Goal: Transaction & Acquisition: Book appointment/travel/reservation

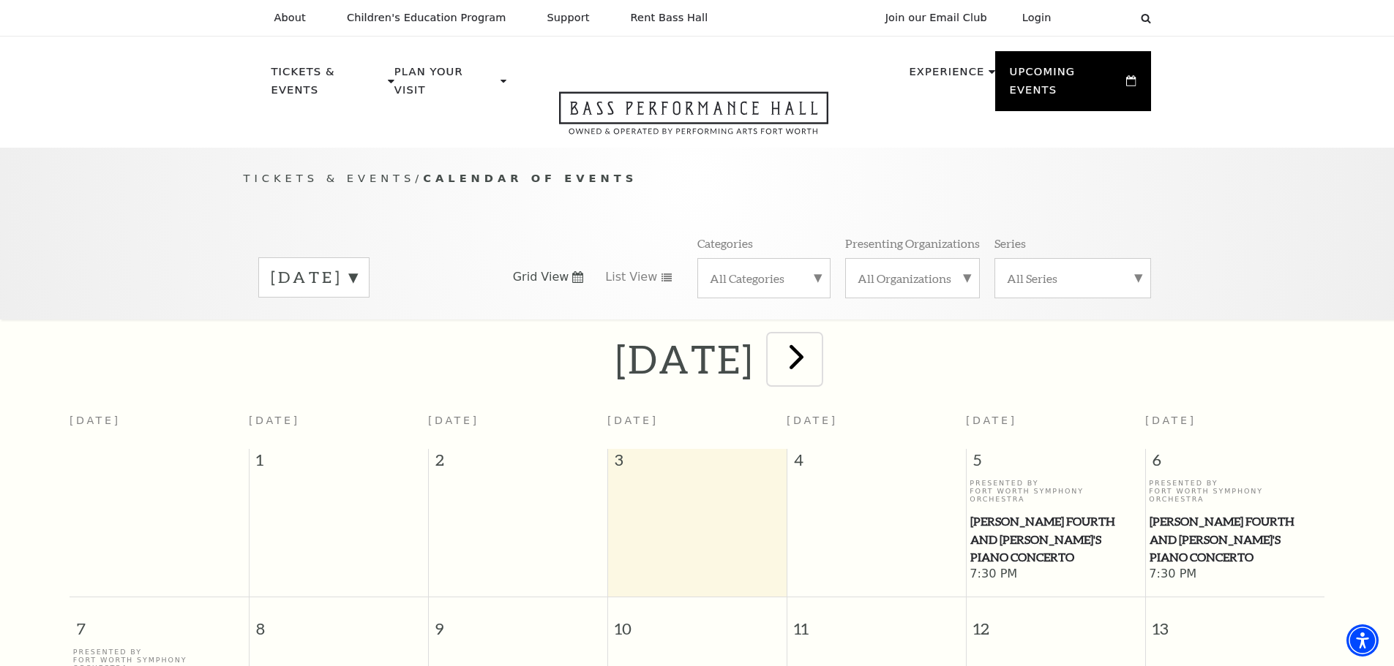
click at [817, 336] on span "next" at bounding box center [796, 357] width 42 height 42
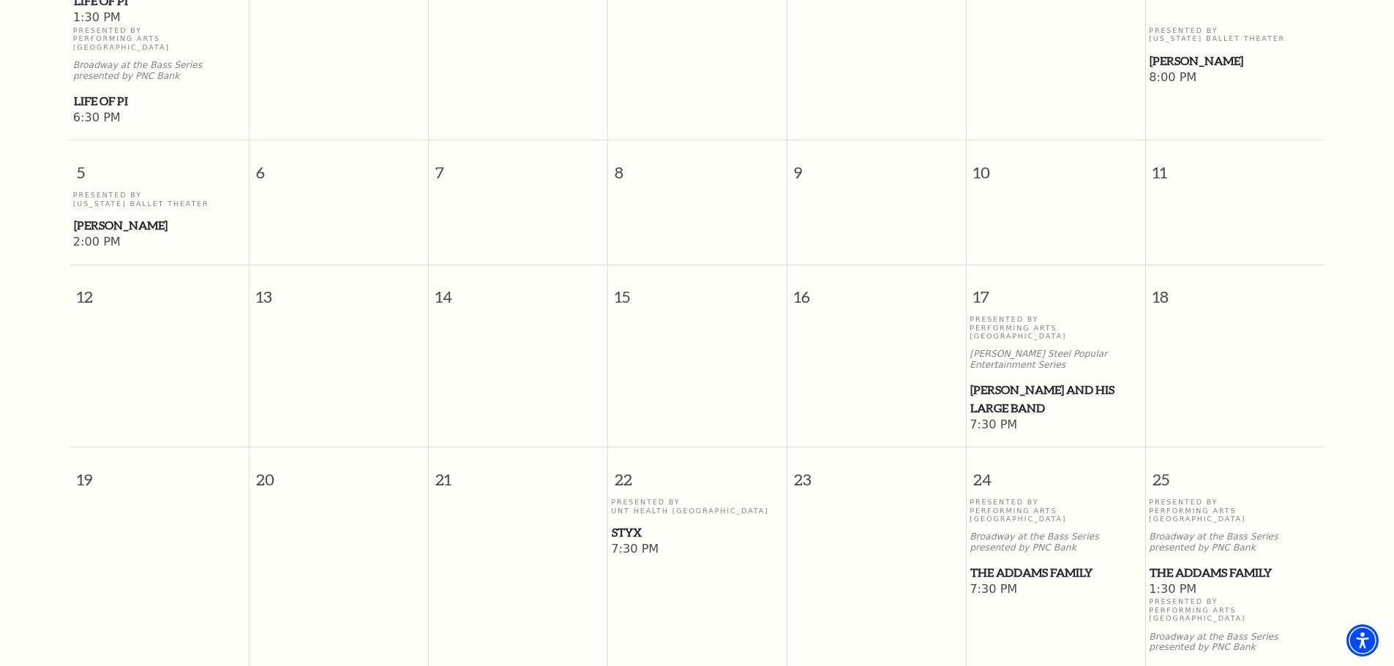
scroll to position [845, 0]
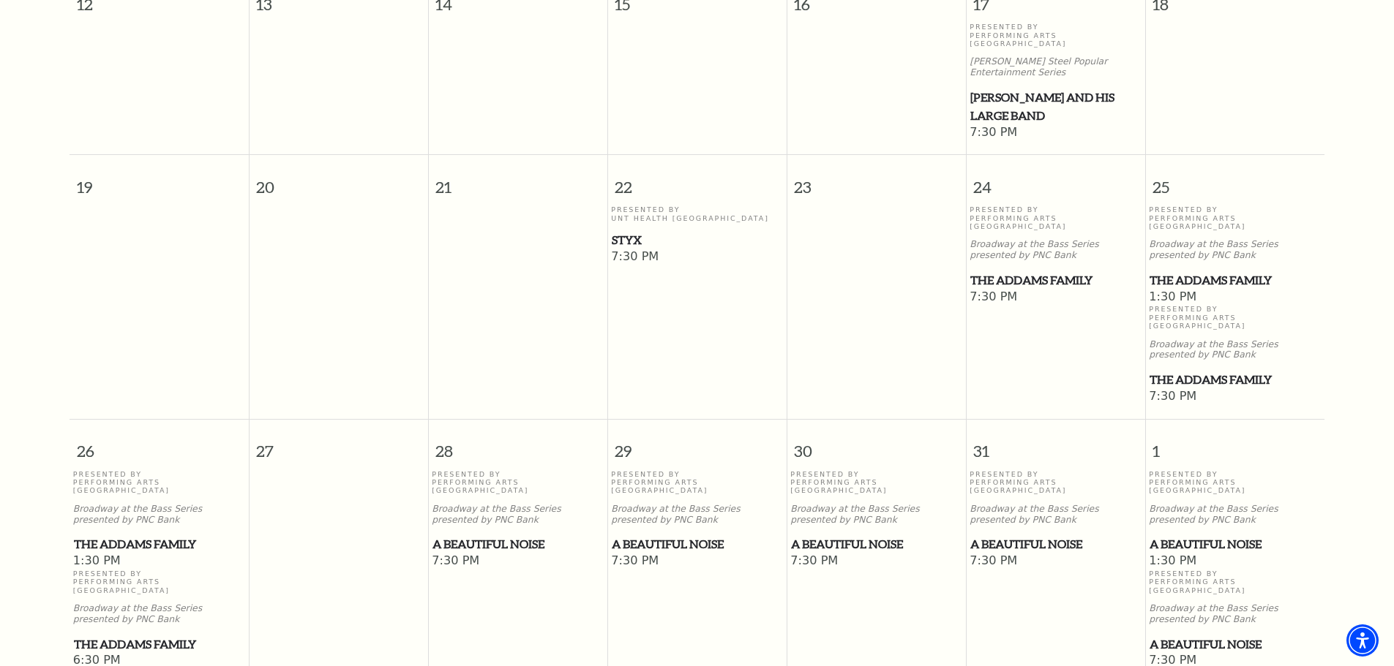
click at [1208, 271] on span "The Addams Family" at bounding box center [1234, 280] width 170 height 18
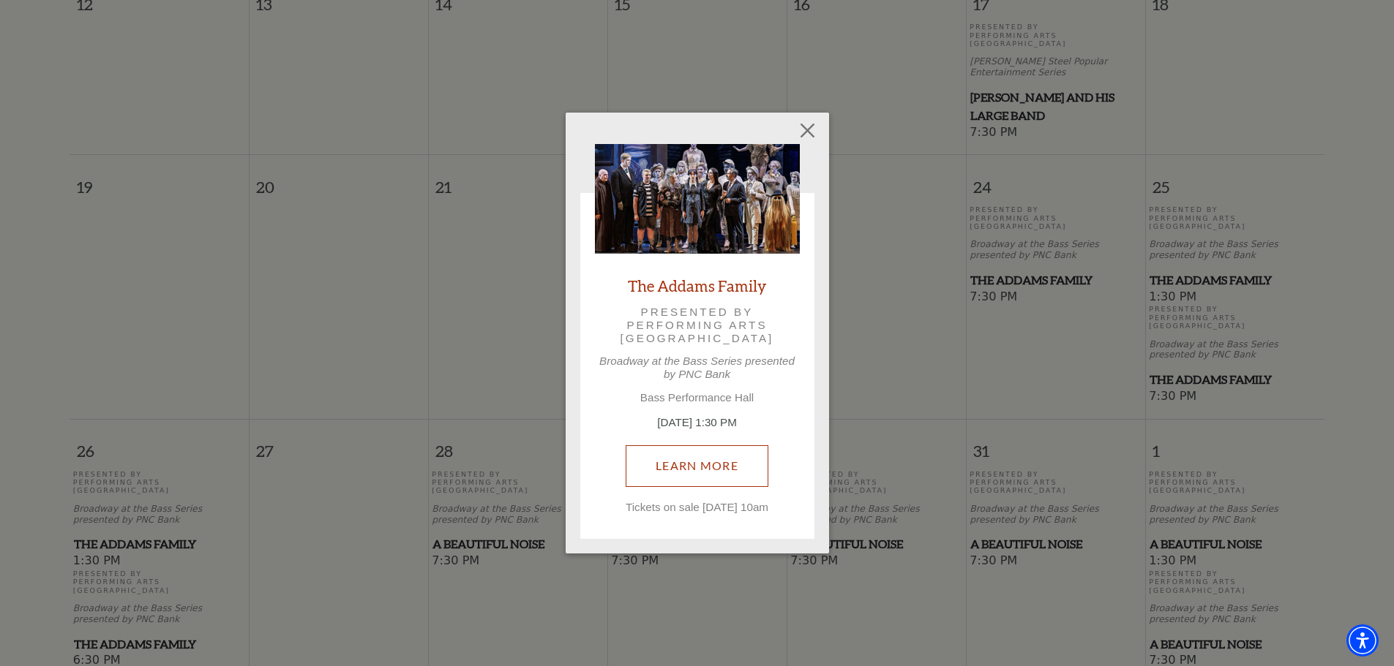
click at [749, 447] on link "Learn More" at bounding box center [696, 465] width 143 height 41
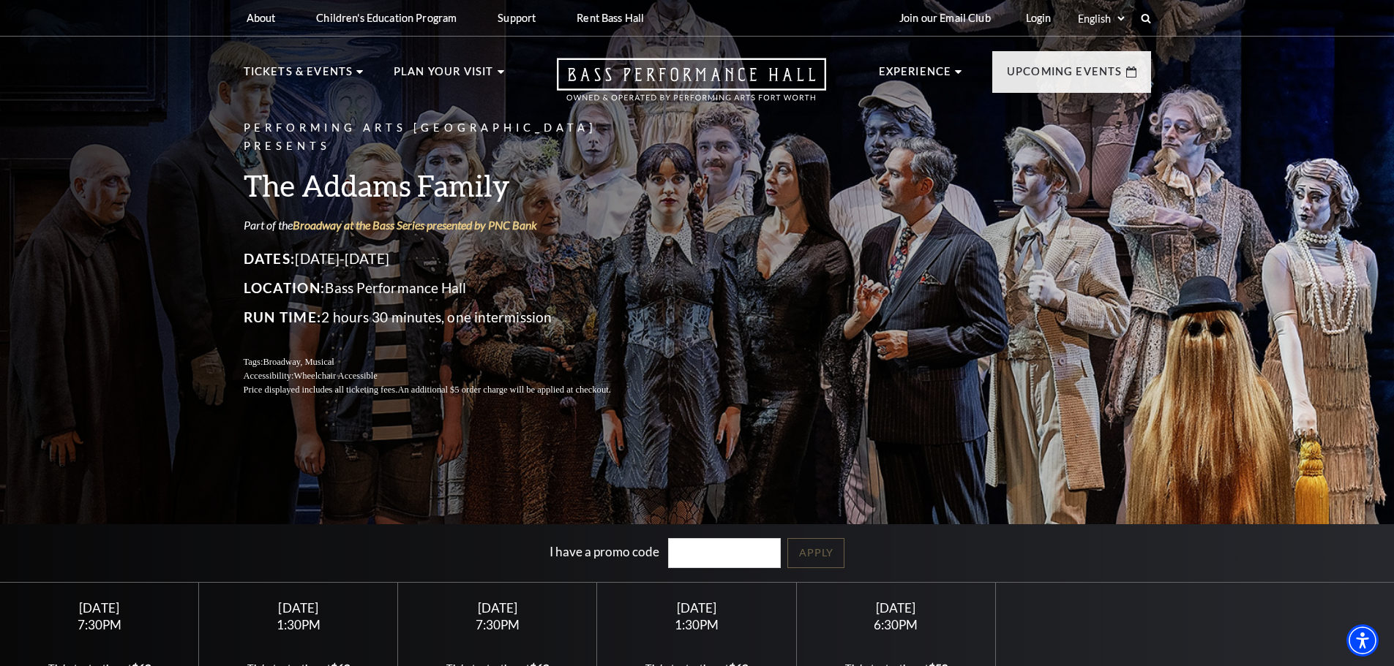
scroll to position [366, 0]
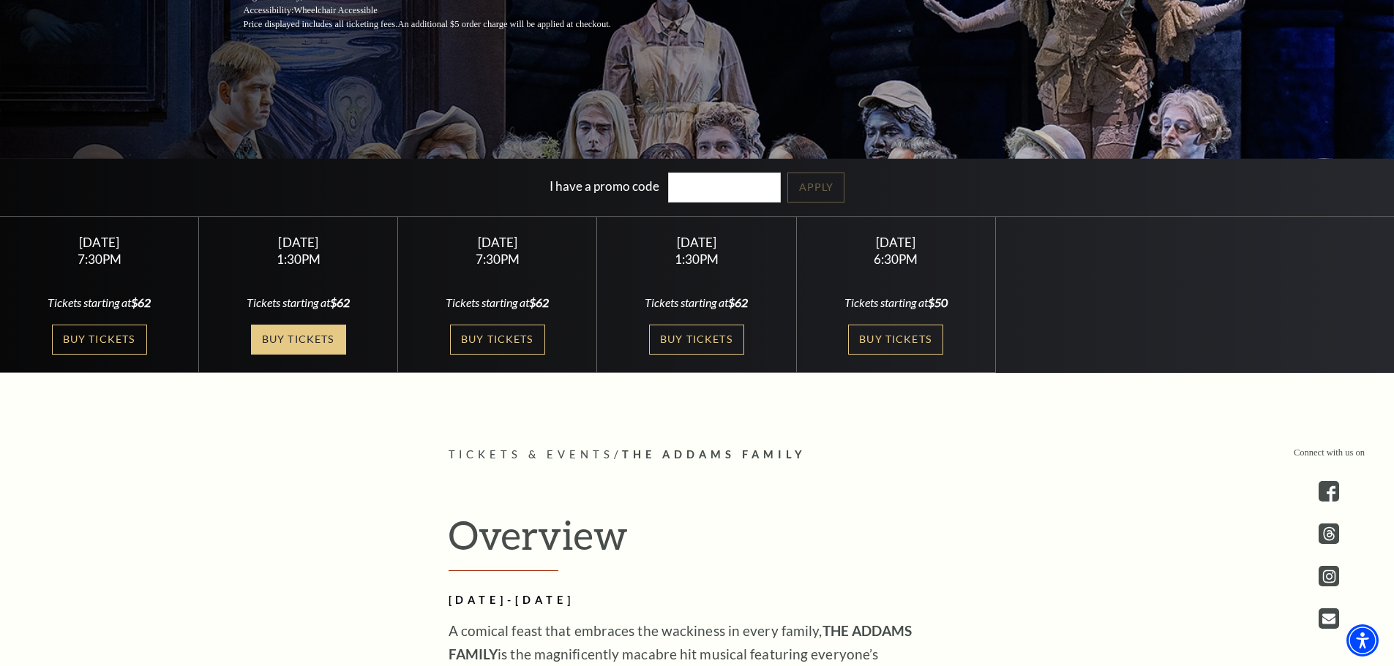
click at [331, 347] on link "Buy Tickets" at bounding box center [298, 340] width 95 height 30
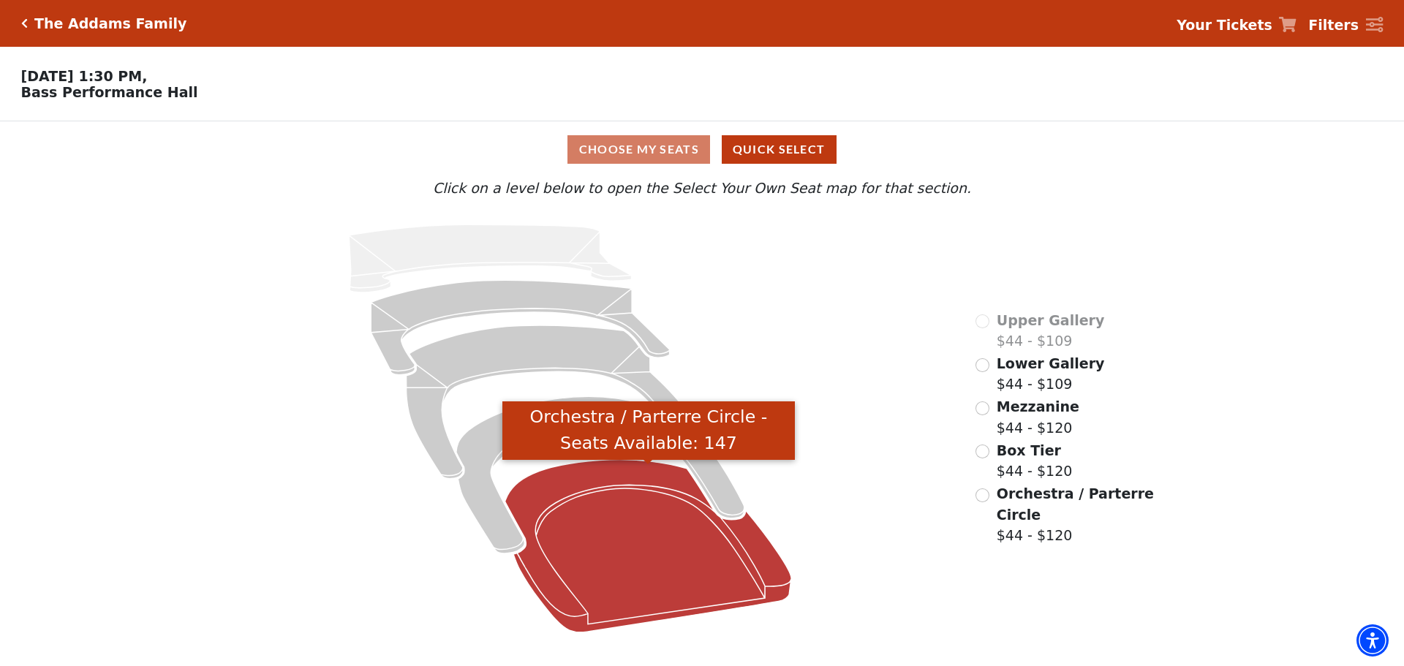
click at [666, 527] on icon "Orchestra / Parterre Circle - Seats Available: 147" at bounding box center [648, 546] width 287 height 173
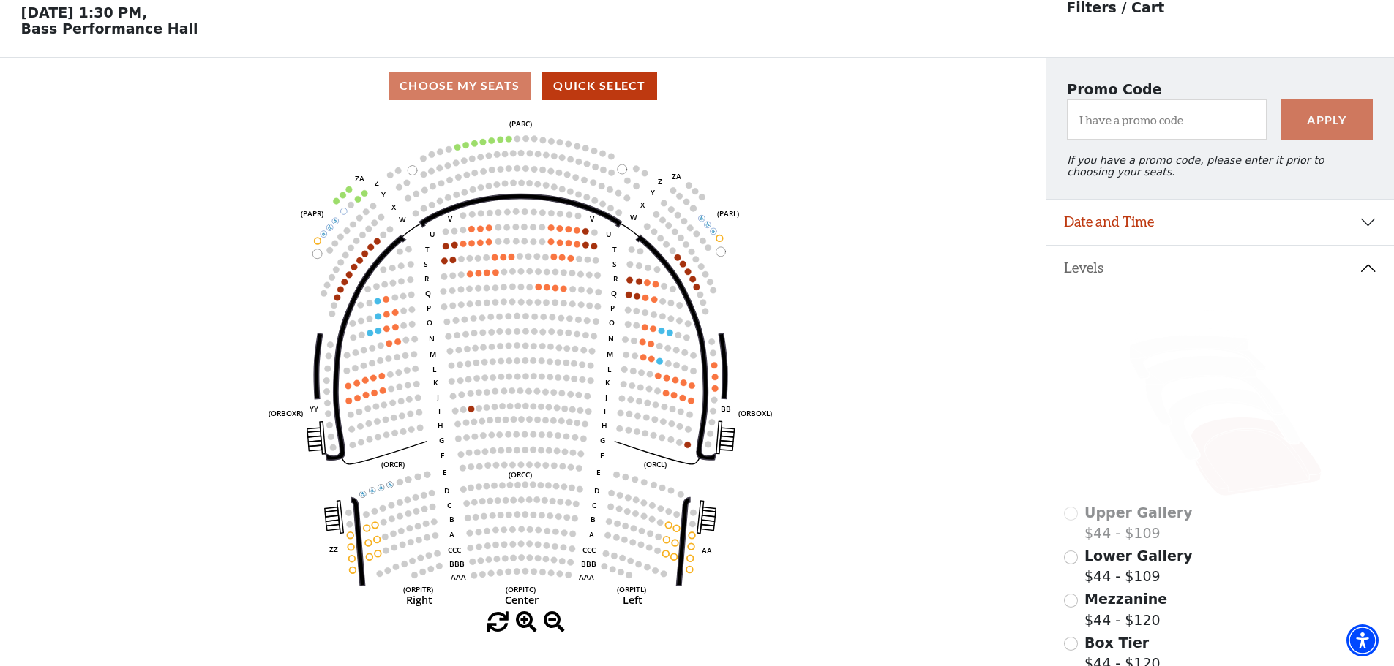
scroll to position [68, 0]
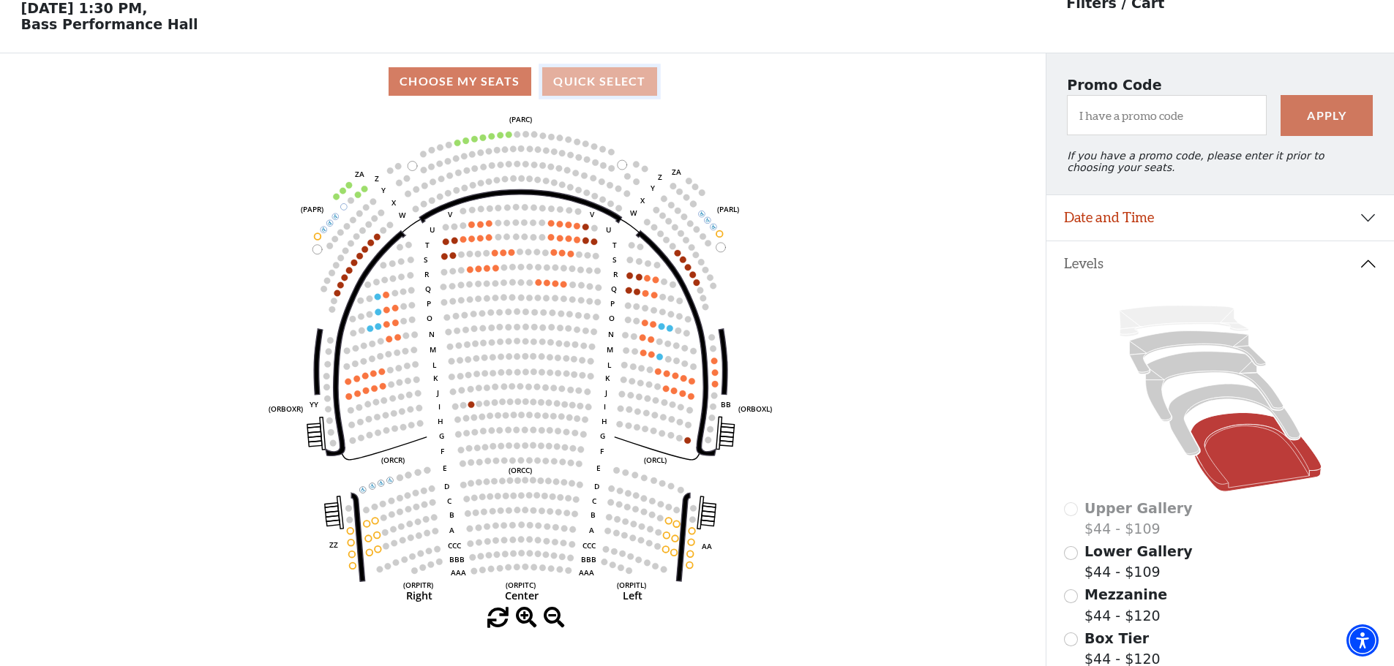
click at [605, 86] on button "Quick Select" at bounding box center [599, 81] width 115 height 29
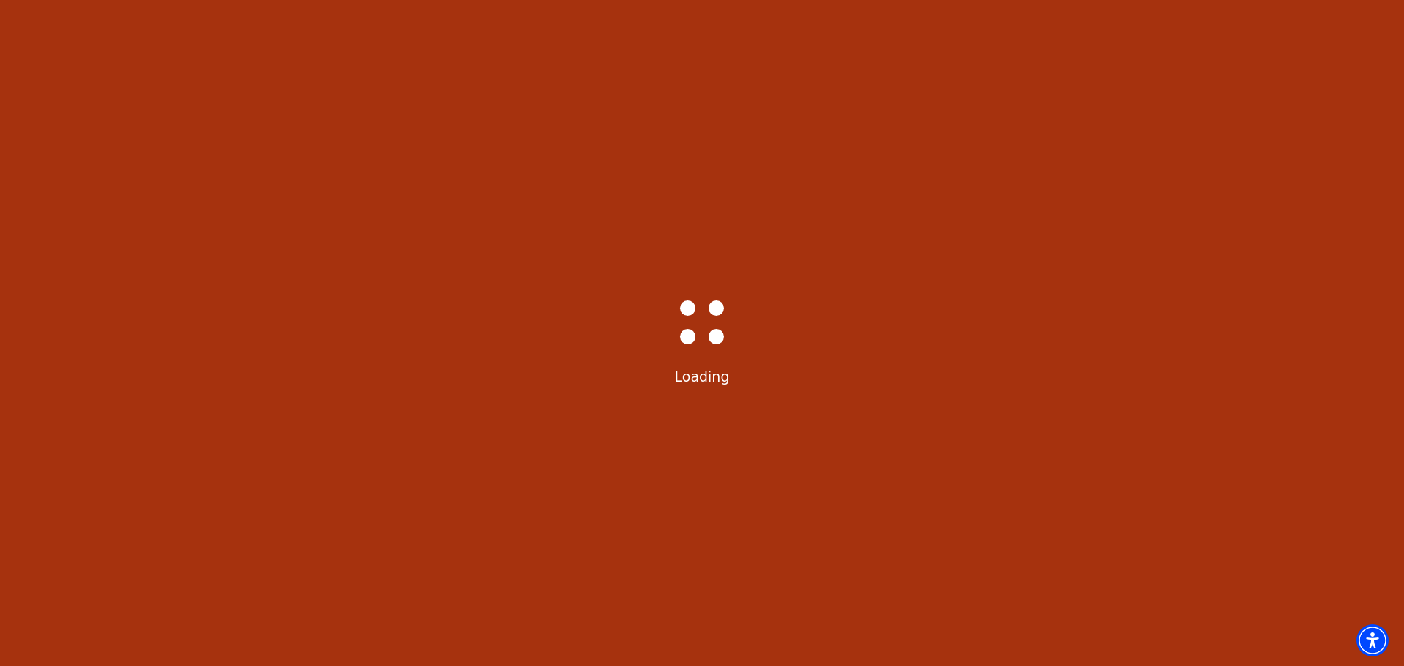
select select "6291"
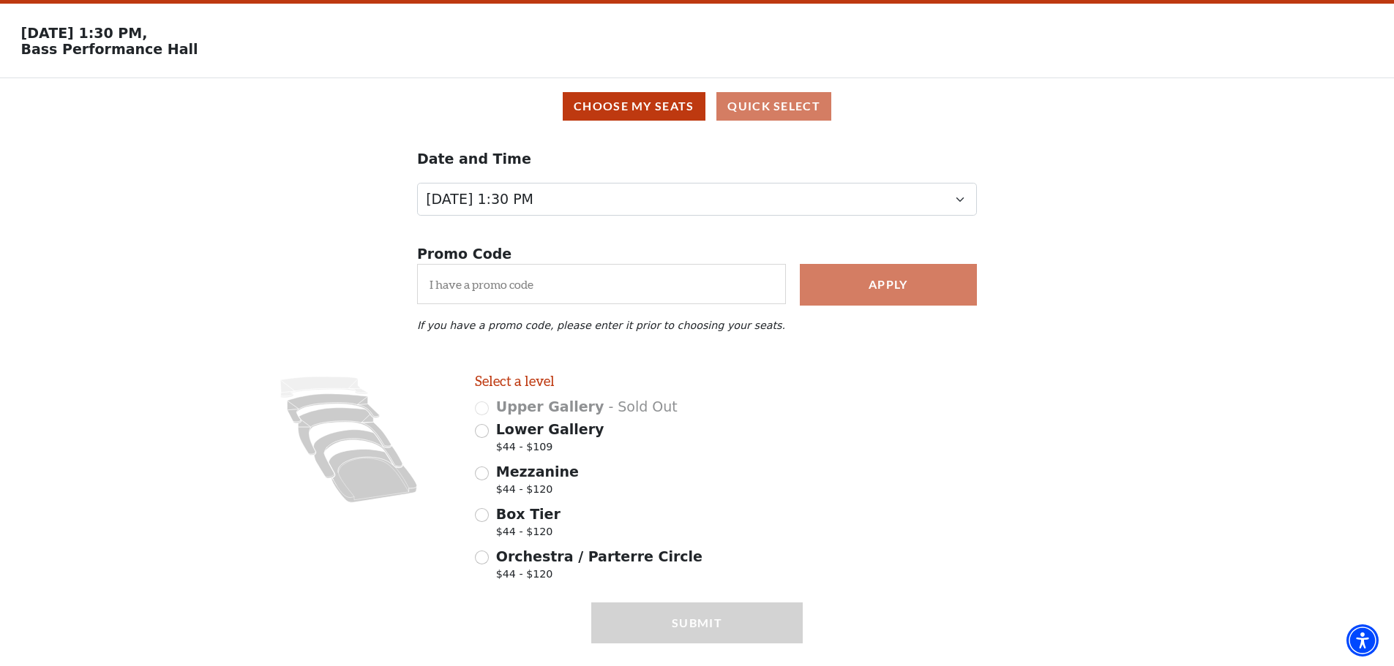
scroll to position [85, 0]
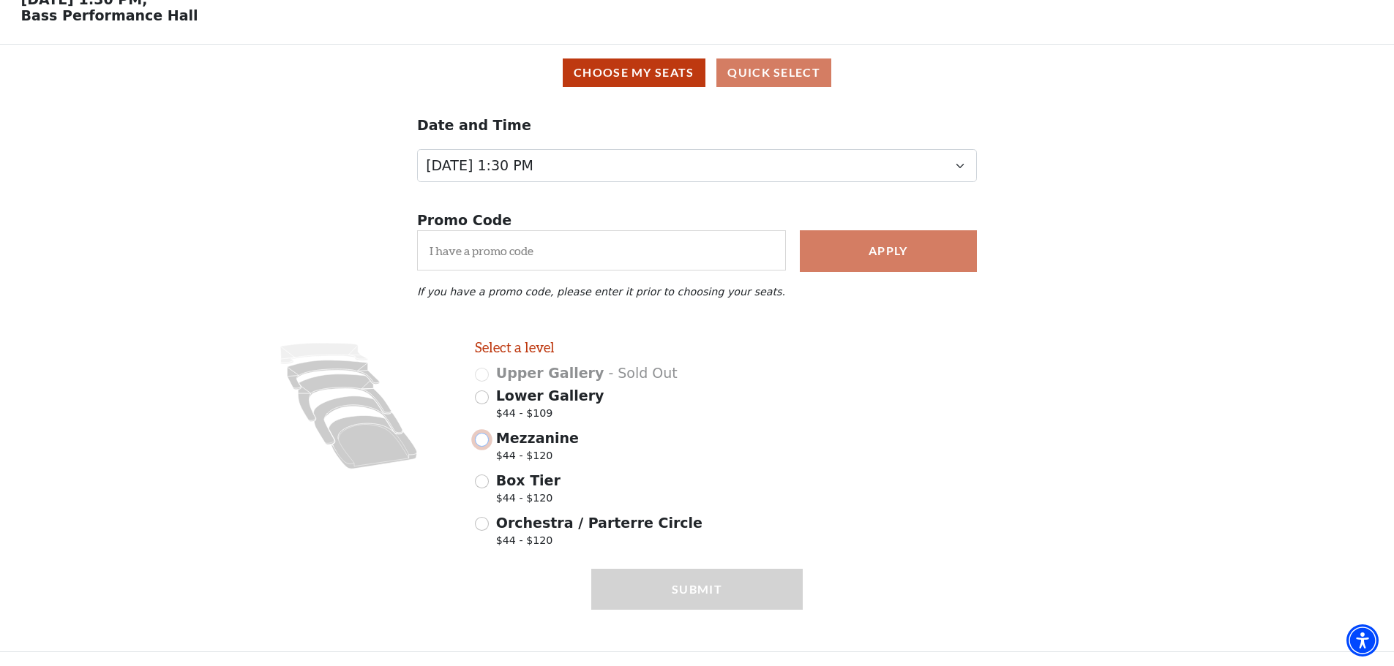
click at [481, 436] on input "Mezzanine $44 - $120" at bounding box center [482, 440] width 14 height 14
radio input "true"
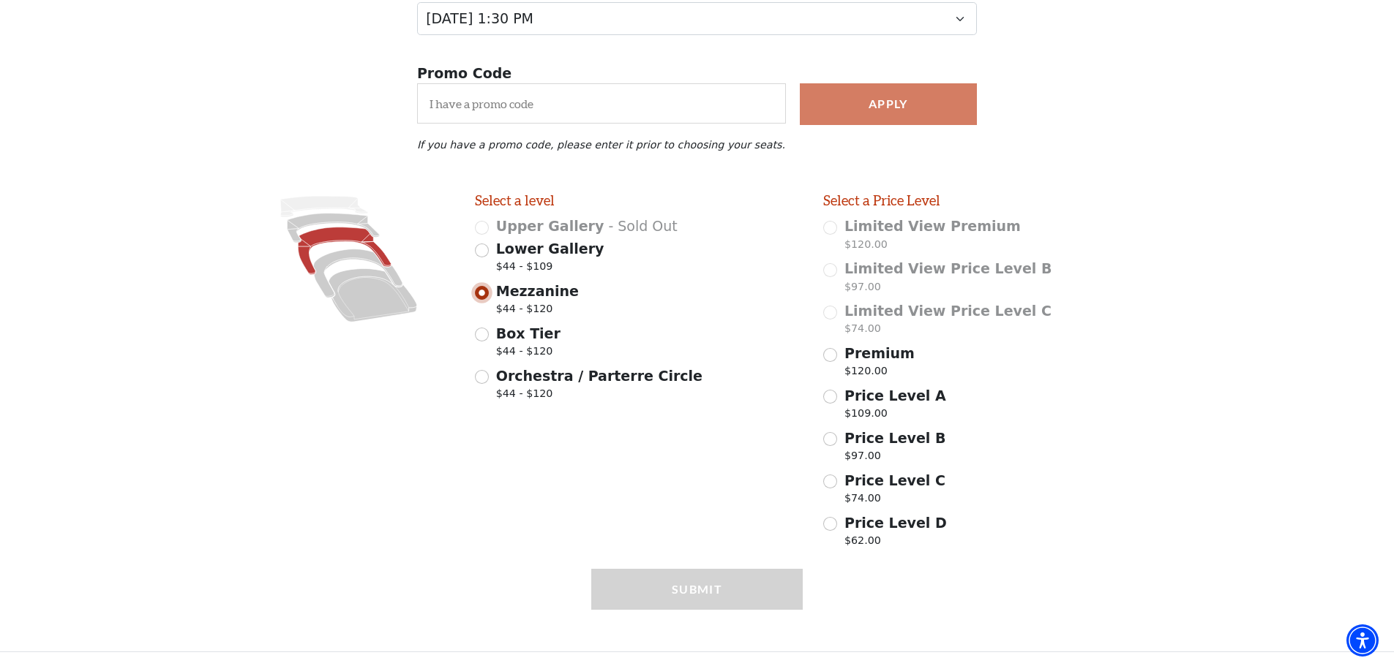
scroll to position [232, 0]
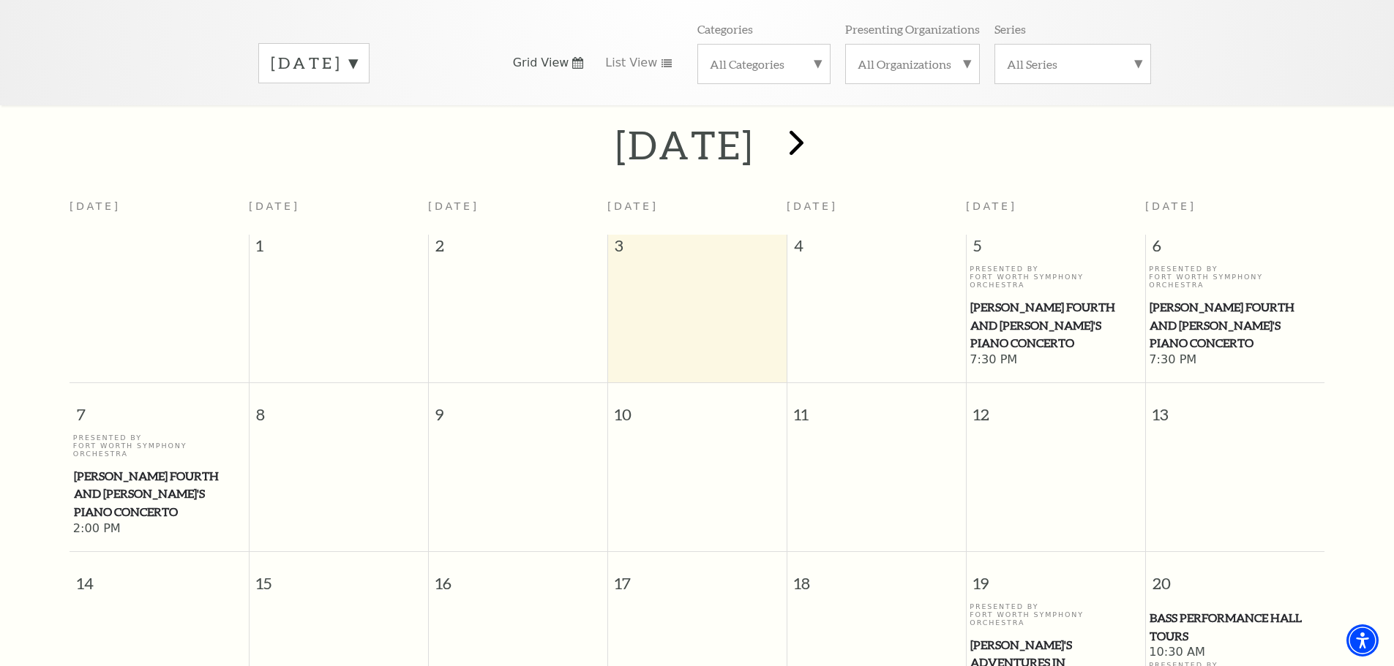
scroll to position [129, 0]
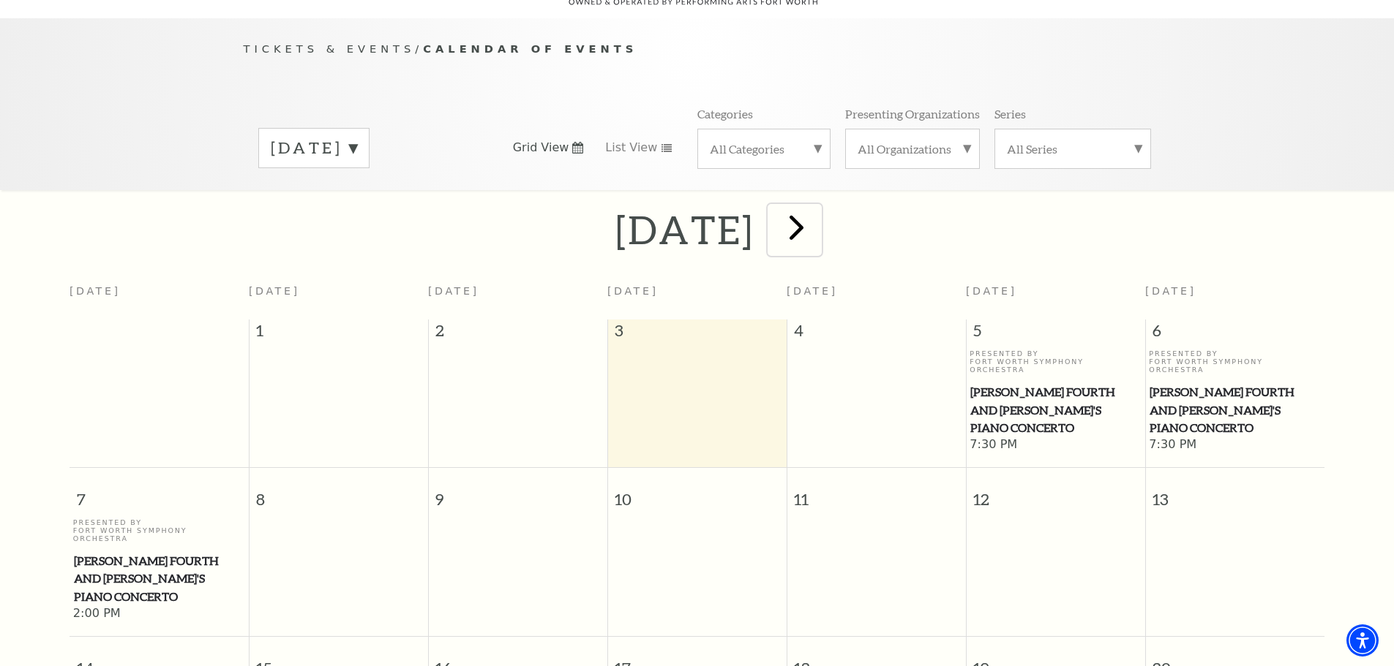
click at [817, 206] on span "next" at bounding box center [796, 227] width 42 height 42
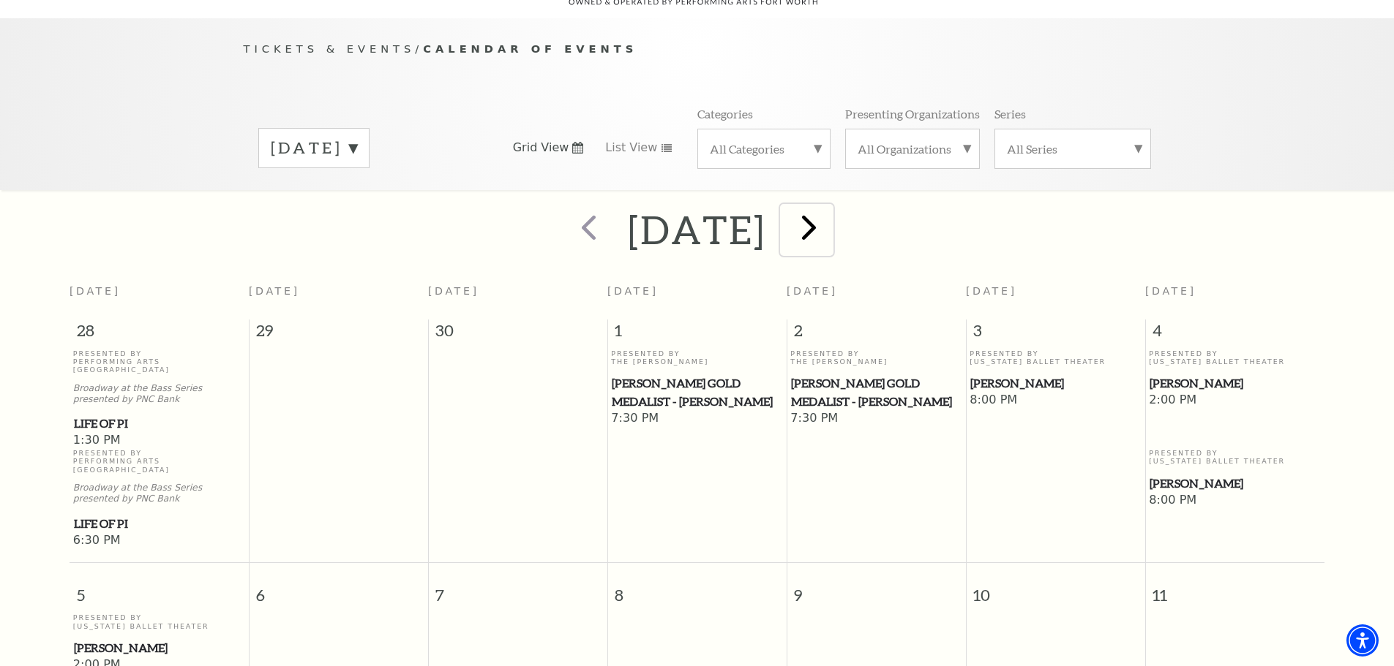
click at [830, 211] on span "next" at bounding box center [809, 227] width 42 height 42
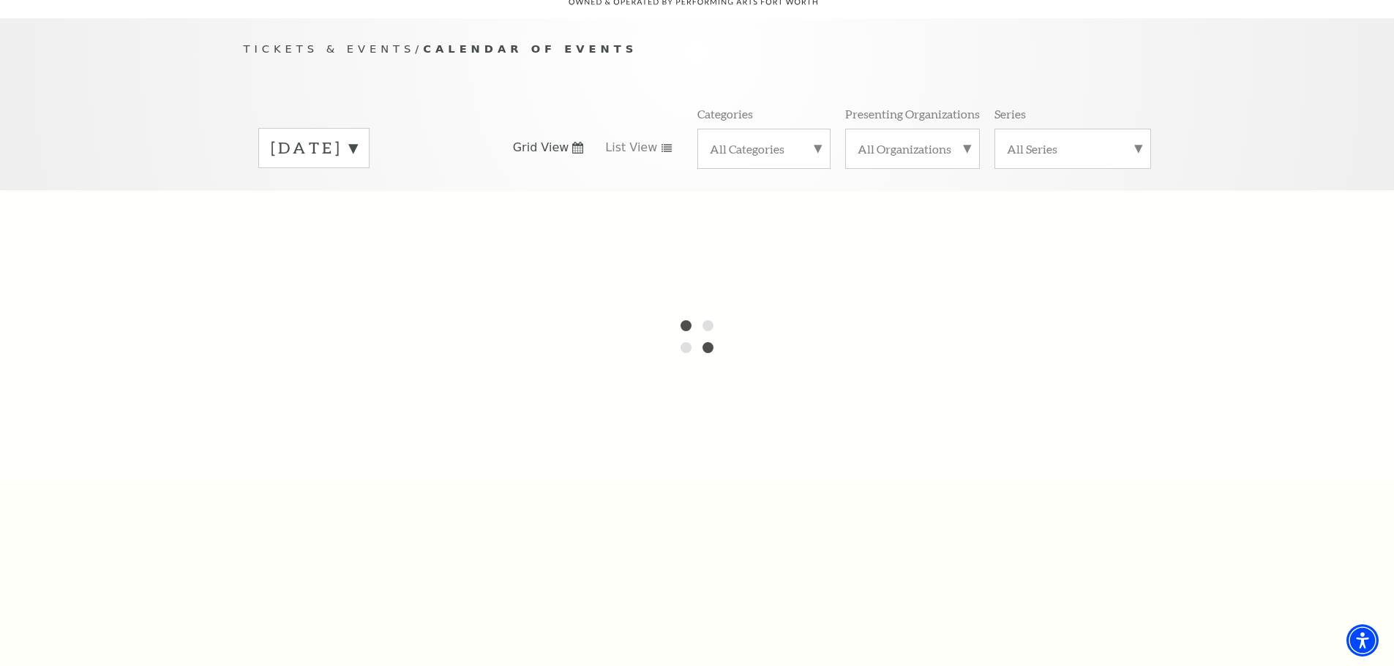
click at [357, 137] on label "October 2025" at bounding box center [314, 148] width 86 height 23
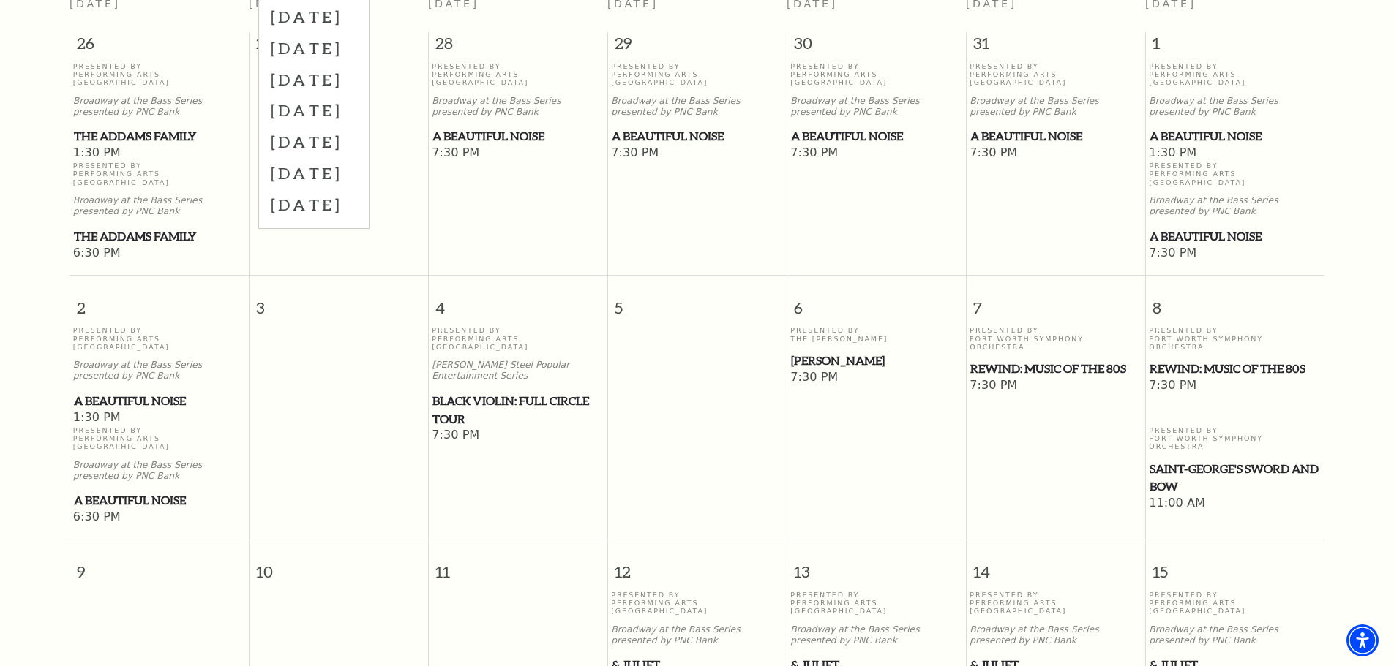
scroll to position [568, 0]
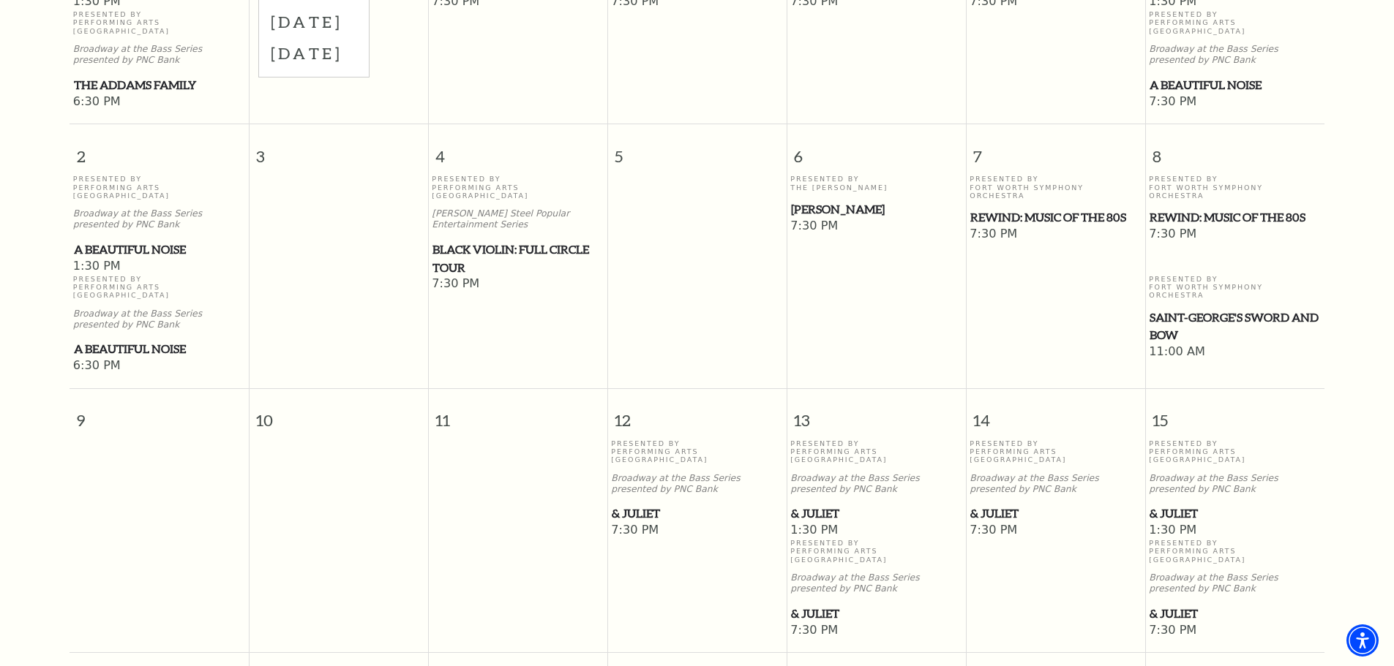
click at [819, 505] on span "& Juliet" at bounding box center [876, 514] width 170 height 18
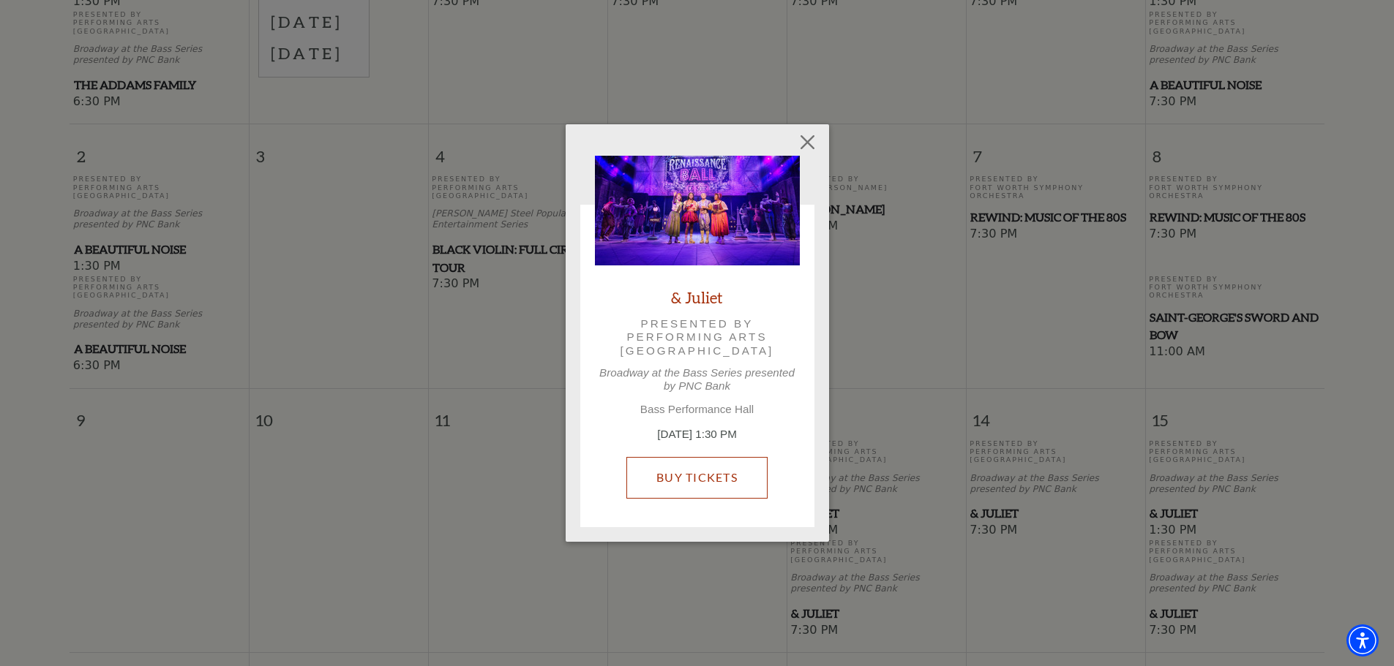
click at [688, 482] on link "Buy Tickets" at bounding box center [696, 477] width 141 height 41
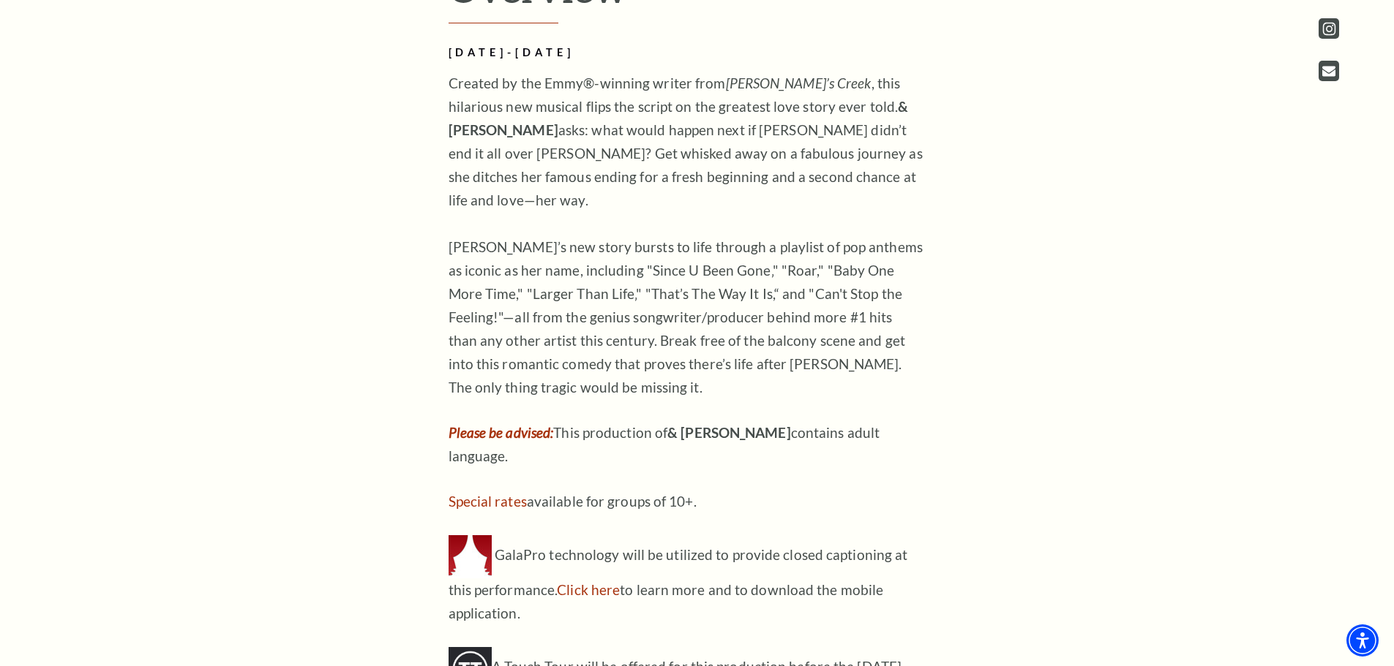
scroll to position [1244, 0]
